Goal: Navigation & Orientation: Find specific page/section

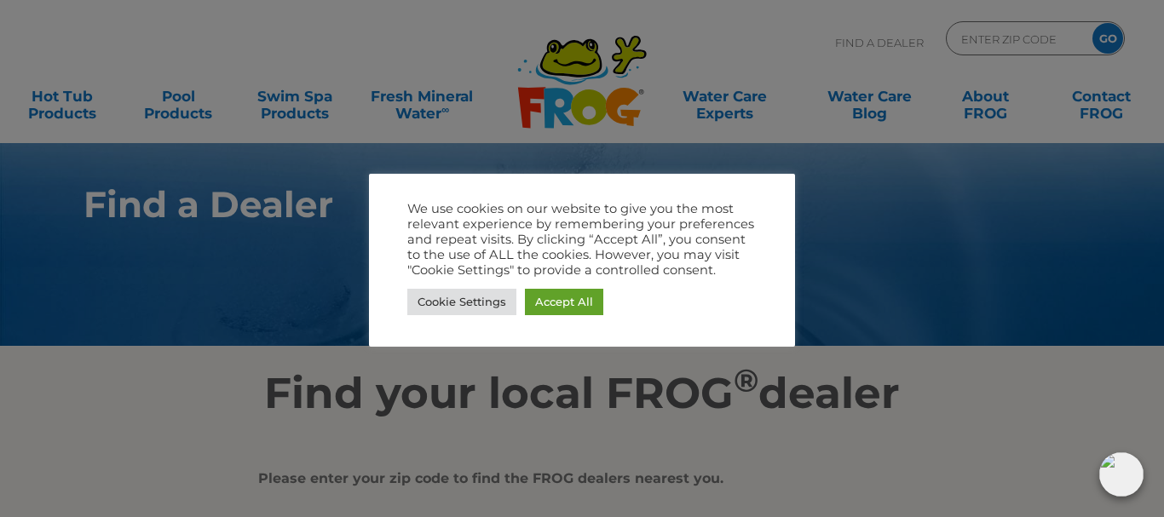
click at [856, 220] on div at bounding box center [582, 258] width 1164 height 517
click at [466, 307] on link "Cookie Settings" at bounding box center [461, 302] width 109 height 26
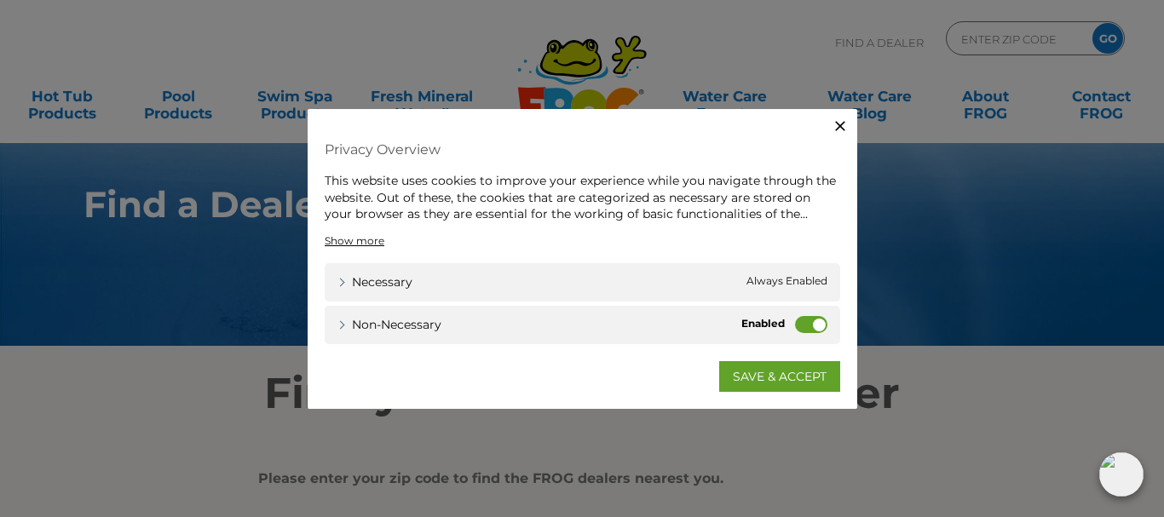
click at [841, 133] on icon "button" at bounding box center [840, 126] width 17 height 17
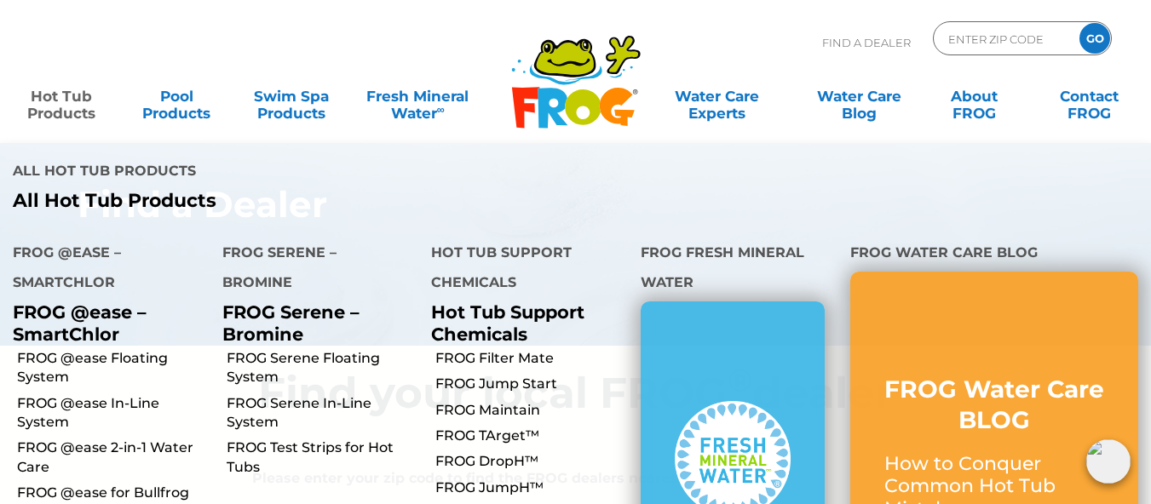
click at [48, 93] on link "Hot Tub Products" at bounding box center [61, 96] width 89 height 34
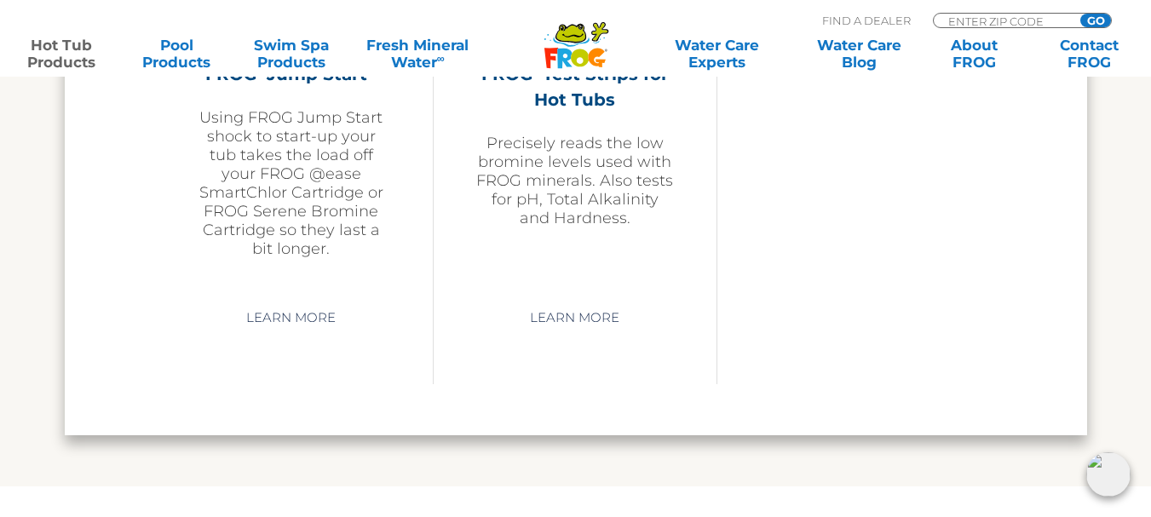
scroll to position [4772, 0]
